Goal: Task Accomplishment & Management: Manage account settings

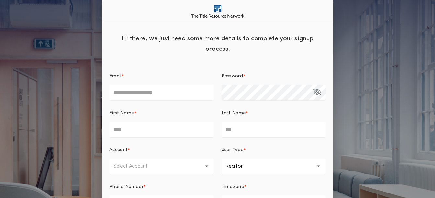
click at [165, 95] on input "Email *" at bounding box center [161, 93] width 104 height 16
type input "**********"
type input "*****"
click at [204, 172] on button "Select Account" at bounding box center [161, 167] width 104 height 16
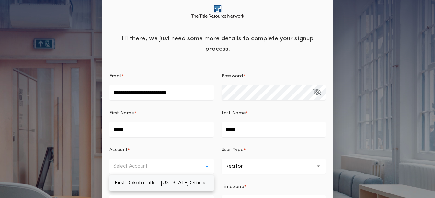
scroll to position [1, 0]
click at [185, 189] on p "First Dakota Title - [US_STATE] Offices" at bounding box center [161, 183] width 104 height 16
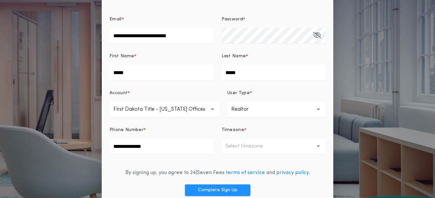
scroll to position [58, 0]
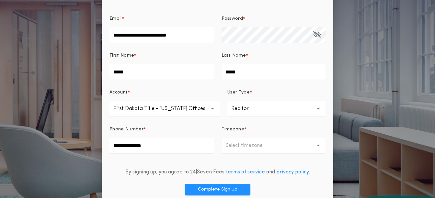
click at [260, 150] on p "Select timezone" at bounding box center [249, 146] width 48 height 8
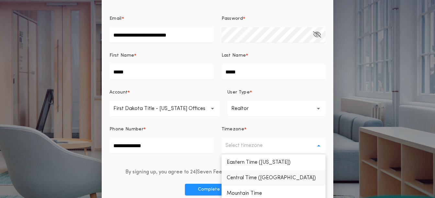
click at [255, 179] on p "Central Time ([GEOGRAPHIC_DATA])" at bounding box center [273, 178] width 104 height 16
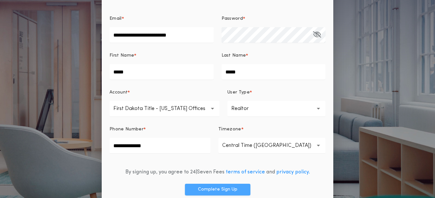
click at [213, 187] on button "Complete Sign Up" at bounding box center [217, 190] width 65 height 12
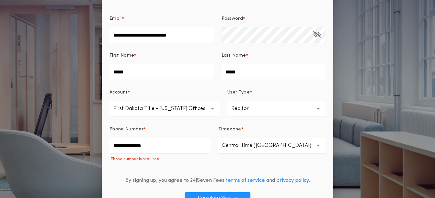
click at [220, 197] on button "button" at bounding box center [222, 198] width 9 height 16
click at [167, 148] on input "**********" at bounding box center [159, 146] width 101 height 16
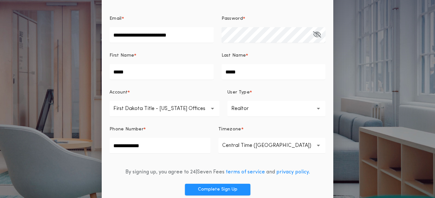
type input "**********"
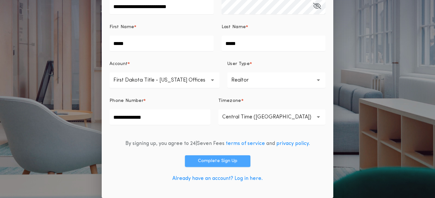
click at [213, 160] on button "Complete Sign Up" at bounding box center [217, 161] width 65 height 12
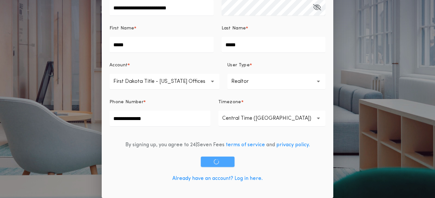
scroll to position [85, 0]
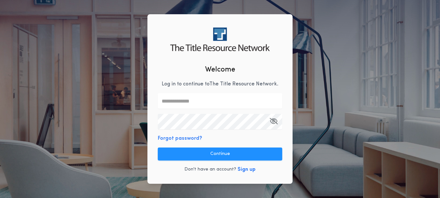
click at [438, 111] on html "Welcome Log in to continue to The Title Resource Network . Forgot password? Con…" at bounding box center [220, 99] width 440 height 198
click at [203, 97] on input "text" at bounding box center [220, 101] width 124 height 16
type input "*"
click at [227, 103] on input "text" at bounding box center [220, 101] width 124 height 16
type input "**********"
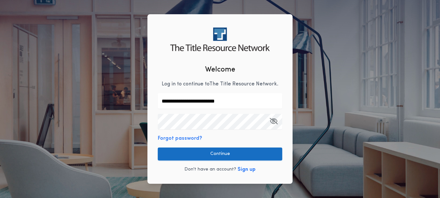
click at [219, 153] on button "Continue" at bounding box center [220, 154] width 124 height 13
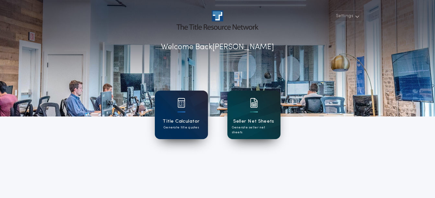
click at [260, 108] on div "Seller Net Sheets Generate seller net sheets" at bounding box center [253, 115] width 53 height 49
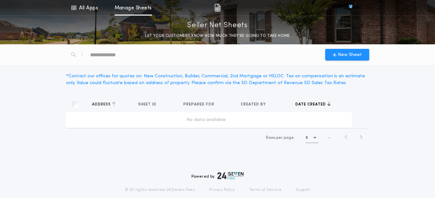
click at [94, 103] on span "Address" at bounding box center [102, 104] width 20 height 5
click at [97, 114] on td "No data available" at bounding box center [209, 120] width 286 height 16
click at [351, 52] on span "New Sheet" at bounding box center [350, 54] width 24 height 7
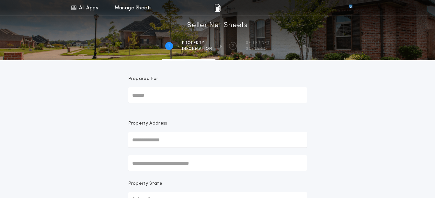
click at [168, 136] on input "text" at bounding box center [217, 140] width 179 height 16
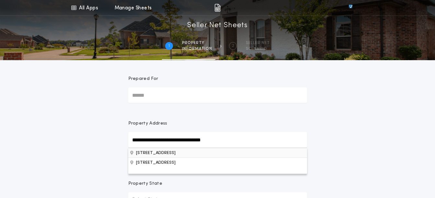
click at [168, 150] on button "[STREET_ADDRESS]" at bounding box center [217, 153] width 179 height 10
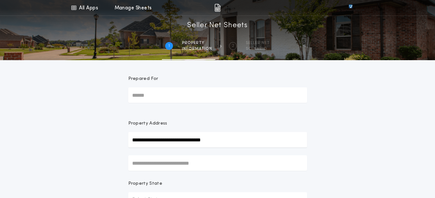
type input "**********"
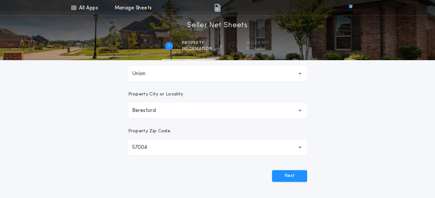
scroll to position [182, 0]
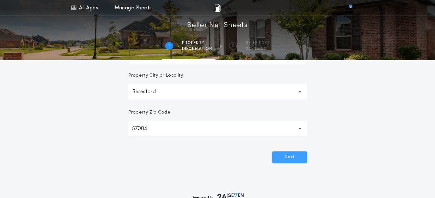
click at [295, 158] on button "Next" at bounding box center [289, 158] width 35 height 12
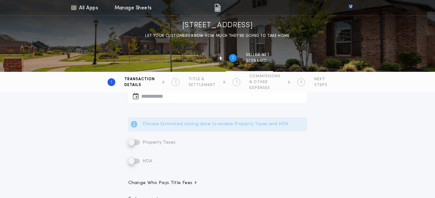
scroll to position [144, 0]
click at [134, 144] on label "Property Taxes" at bounding box center [151, 144] width 47 height 8
click at [164, 99] on button "button" at bounding box center [217, 98] width 179 height 16
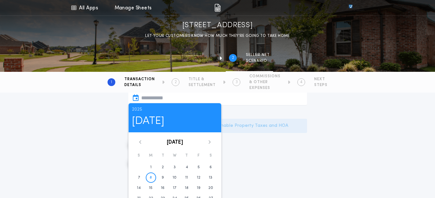
click at [209, 142] on icon at bounding box center [209, 142] width 2 height 4
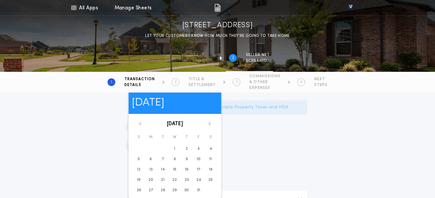
scroll to position [170, 0]
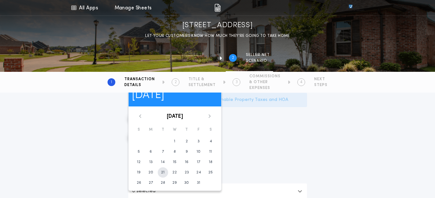
click at [162, 174] on time "21" at bounding box center [163, 172] width 4 height 5
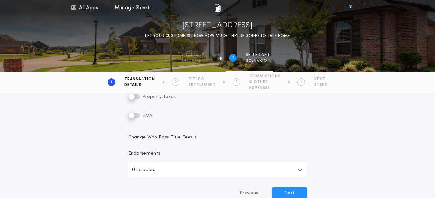
click at [299, 168] on icon "button" at bounding box center [300, 169] width 5 height 5
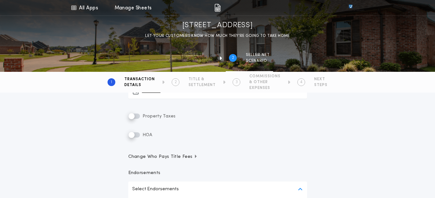
scroll to position [130, 0]
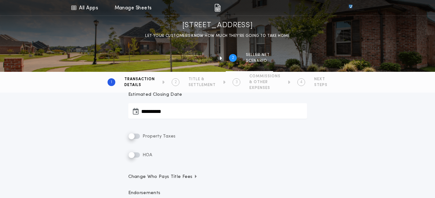
click at [173, 110] on button "**********" at bounding box center [217, 111] width 179 height 16
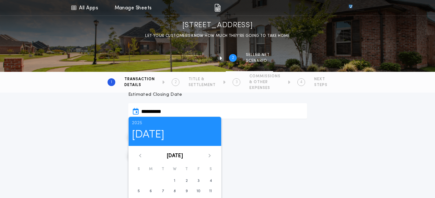
click at [139, 157] on icon at bounding box center [140, 156] width 4 height 4
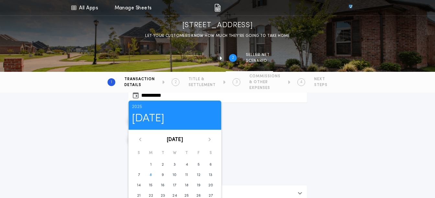
scroll to position [155, 0]
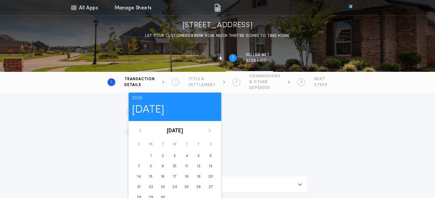
click at [209, 130] on icon at bounding box center [210, 131] width 4 height 4
click at [198, 177] on time "17" at bounding box center [198, 176] width 3 height 5
type input "**********"
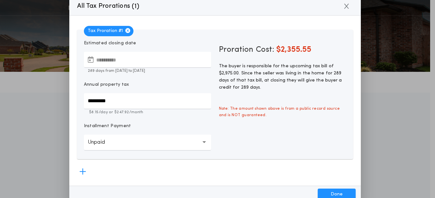
scroll to position [61, 0]
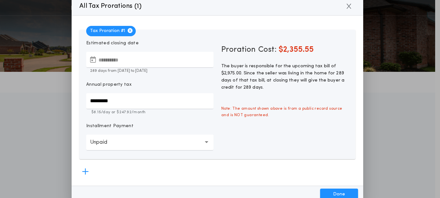
drag, startPoint x: 436, startPoint y: 124, endPoint x: 429, endPoint y: 73, distance: 51.7
click at [429, 73] on html "**********" at bounding box center [220, 158] width 440 height 439
click at [345, 193] on button "Done" at bounding box center [339, 195] width 38 height 12
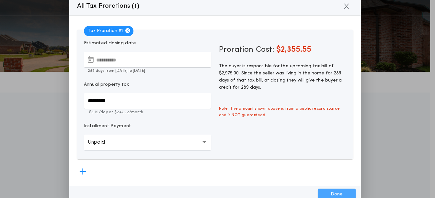
type input "*****"
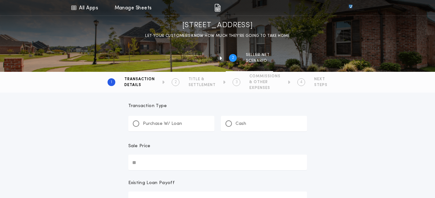
scroll to position [4, 0]
click at [154, 163] on input "Sale Price" at bounding box center [217, 164] width 179 height 16
type input "********"
click at [136, 125] on div at bounding box center [135, 125] width 3 height 3
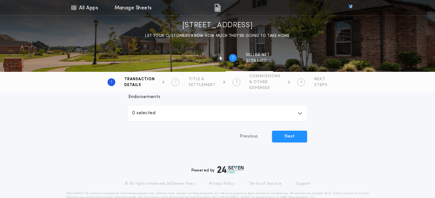
scroll to position [230, 0]
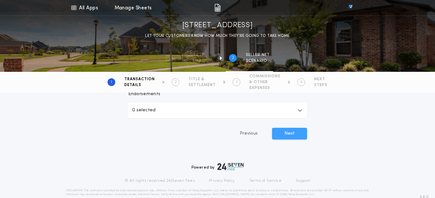
click at [281, 134] on button "Next" at bounding box center [289, 134] width 35 height 12
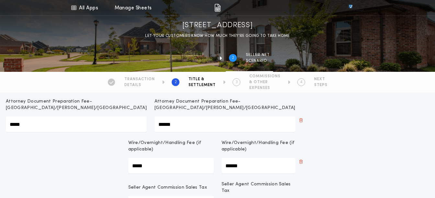
scroll to position [167, 0]
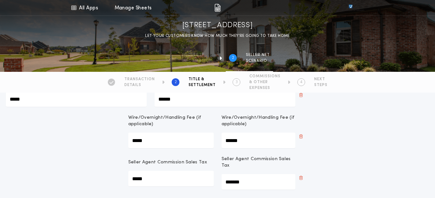
click at [179, 174] on Tax-buyer "*****" at bounding box center [170, 179] width 85 height 16
click at [160, 177] on Tax-buyer "*****" at bounding box center [170, 179] width 85 height 16
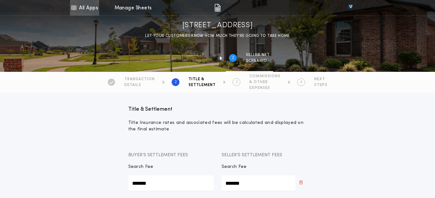
click at [75, 7] on icon at bounding box center [74, 8] width 6 height 8
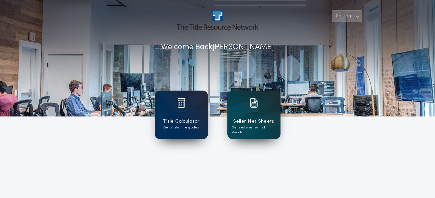
click at [349, 18] on button "Settings" at bounding box center [347, 16] width 30 height 12
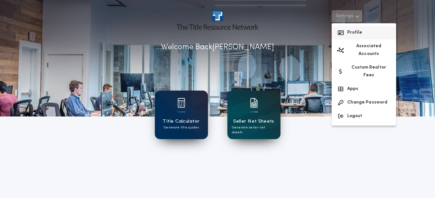
click at [353, 34] on button "Profile" at bounding box center [364, 33] width 64 height 14
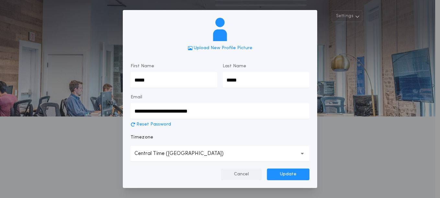
click at [249, 172] on button "Cancel" at bounding box center [241, 175] width 41 height 12
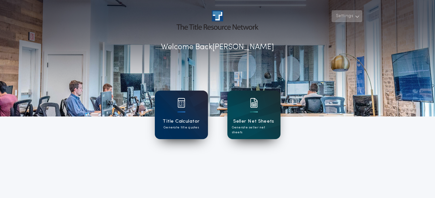
click at [345, 15] on button "Settings" at bounding box center [347, 16] width 30 height 12
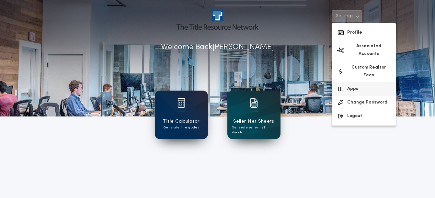
click at [353, 82] on button "Apps" at bounding box center [364, 89] width 64 height 14
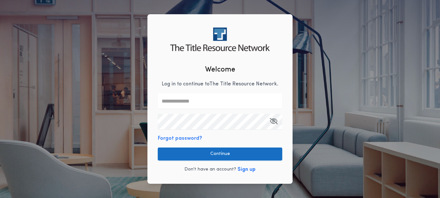
type input "**********"
click at [216, 152] on button "Continue" at bounding box center [220, 154] width 124 height 13
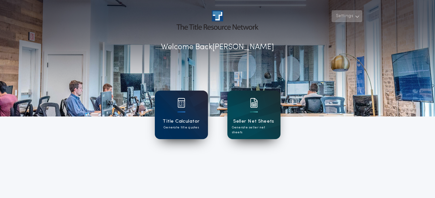
click at [357, 19] on icon "button" at bounding box center [357, 17] width 5 height 8
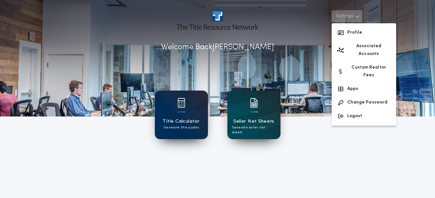
drag, startPoint x: 434, startPoint y: 65, endPoint x: 432, endPoint y: 119, distance: 54.1
click at [432, 119] on div "Settings Profile Associated Accounts Custom Realtor Fees Apps Change Password L…" at bounding box center [217, 169] width 435 height 338
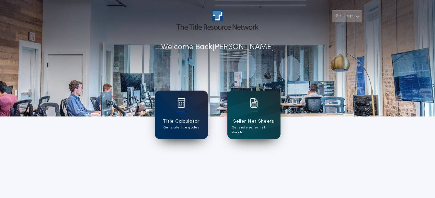
click at [359, 19] on icon "button" at bounding box center [357, 17] width 5 height 8
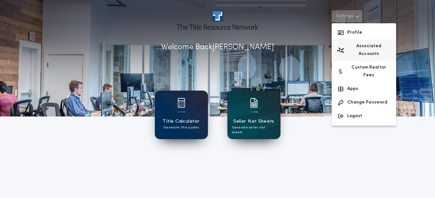
click at [367, 44] on button "Associated Accounts" at bounding box center [364, 50] width 64 height 21
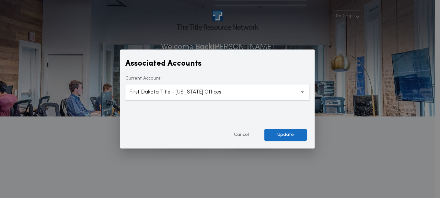
click at [297, 137] on button "Update" at bounding box center [285, 135] width 42 height 12
